Goal: Check status: Check status

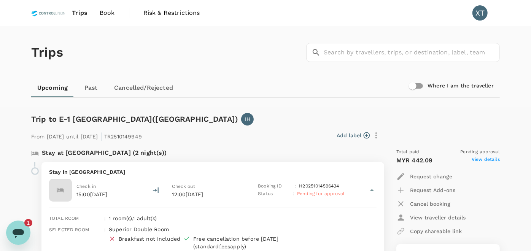
scroll to position [2469, 0]
click at [78, 16] on span "Trips" at bounding box center [80, 12] width 16 height 9
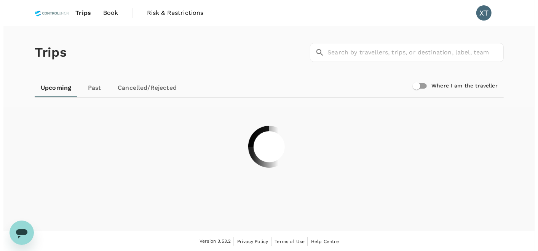
scroll to position [0, 0]
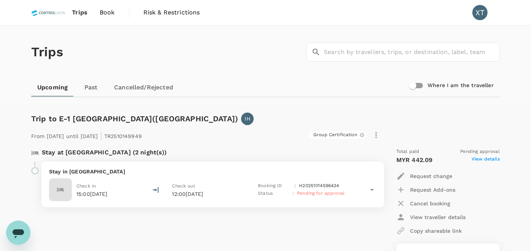
click at [485, 159] on span "View details" at bounding box center [486, 160] width 28 height 9
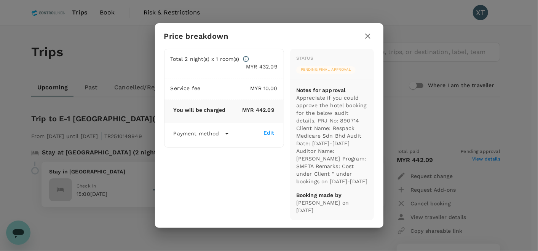
click at [370, 40] on icon "button" at bounding box center [367, 36] width 9 height 9
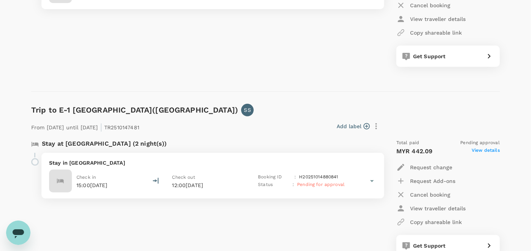
scroll to position [212, 0]
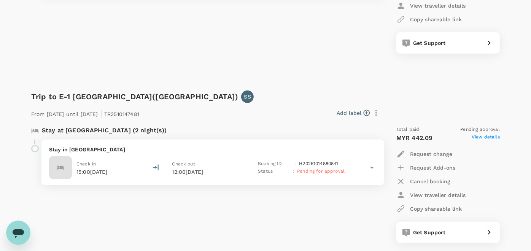
click at [490, 137] on span "View details" at bounding box center [486, 138] width 28 height 9
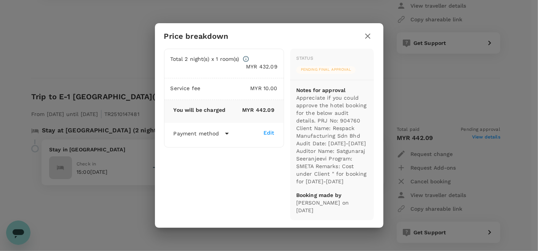
click at [371, 34] on icon "button" at bounding box center [367, 36] width 9 height 9
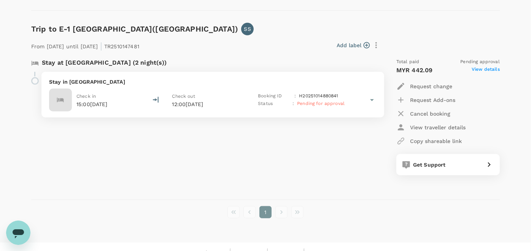
scroll to position [291, 0]
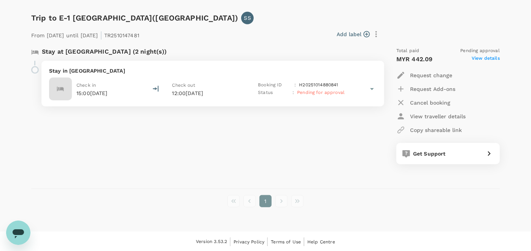
click at [302, 160] on div "Stay at [GEOGRAPHIC_DATA] (2 night(s)) Stay in [GEOGRAPHIC_DATA] Check in 15:00…" at bounding box center [203, 105] width 356 height 129
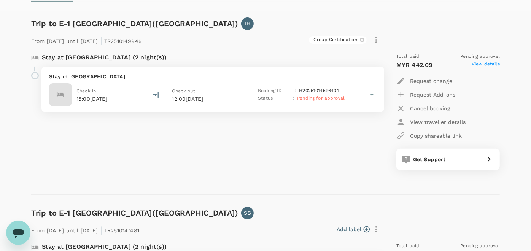
scroll to position [84, 0]
